Goal: Entertainment & Leisure: Consume media (video, audio)

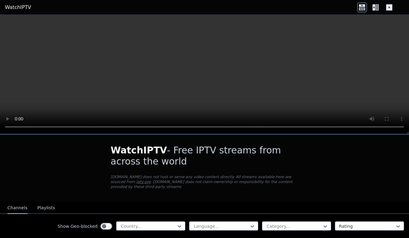
click at [147, 223] on div at bounding box center [148, 226] width 56 height 6
click at [148, 223] on div at bounding box center [148, 226] width 56 height 6
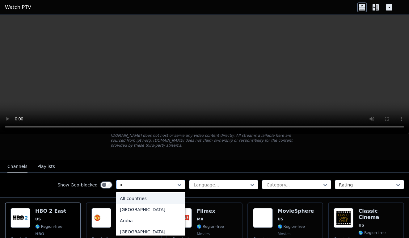
type input "*"
click at [148, 183] on div at bounding box center [148, 185] width 56 height 6
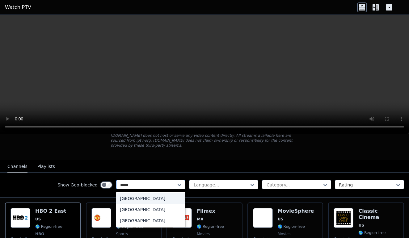
type input "******"
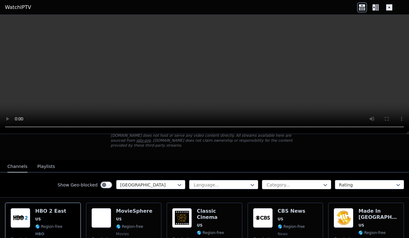
click at [288, 189] on div "Category..." at bounding box center [296, 184] width 69 height 9
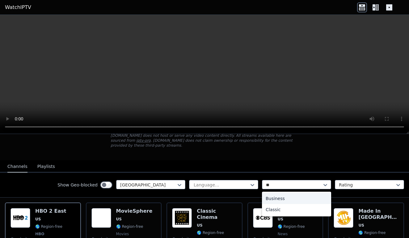
scroll to position [42, 0]
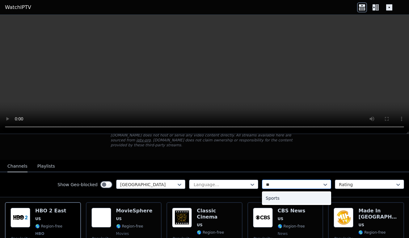
type input "***"
click at [282, 198] on div "Sports" at bounding box center [296, 198] width 69 height 11
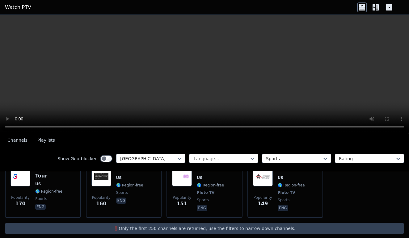
scroll to position [333, 0]
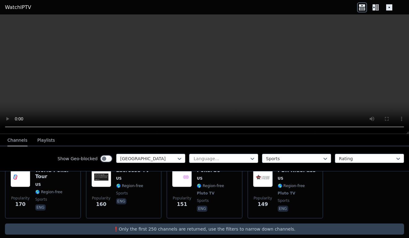
drag, startPoint x: 2, startPoint y: 207, endPoint x: 7, endPoint y: 240, distance: 33.5
click at [7, 238] on html "WatchIPTV WatchIPTV - Free IPTV streams from across the world [DOMAIN_NAME] doe…" at bounding box center [204, 119] width 409 height 238
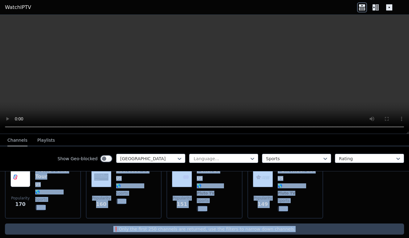
click at [2, 216] on div "Popularity 1508 Marquee Sports Network US 🌎 Region-free sports eng Popularity 1…" at bounding box center [204, 65] width 409 height 318
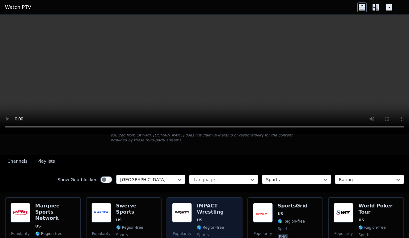
scroll to position [61, 0]
